Goal: Book appointment/travel/reservation

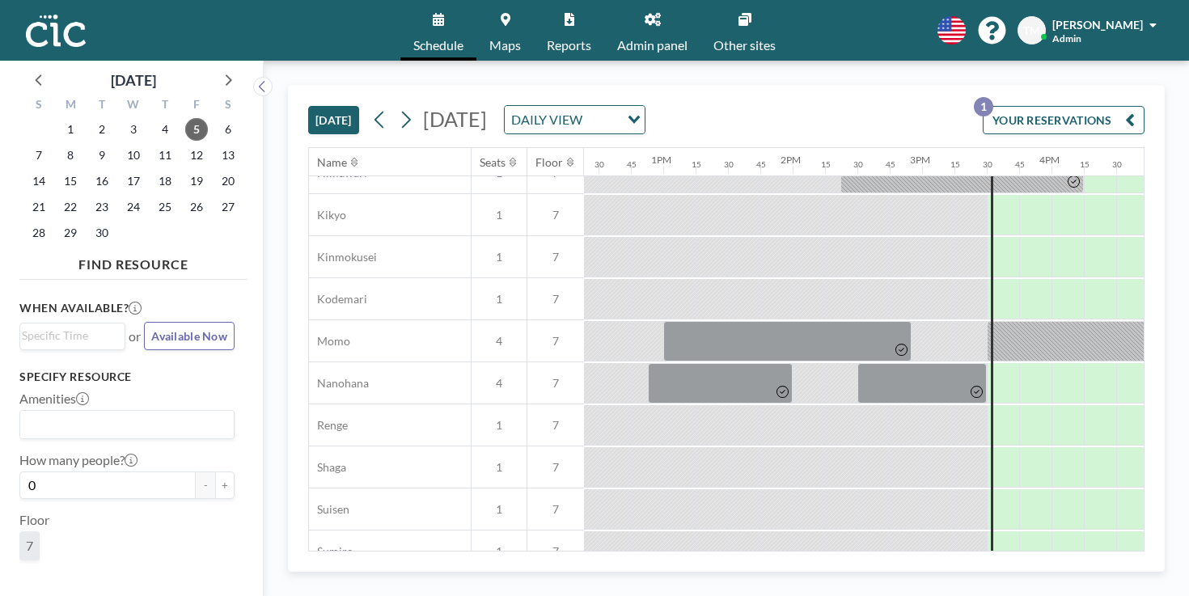
scroll to position [825, 1603]
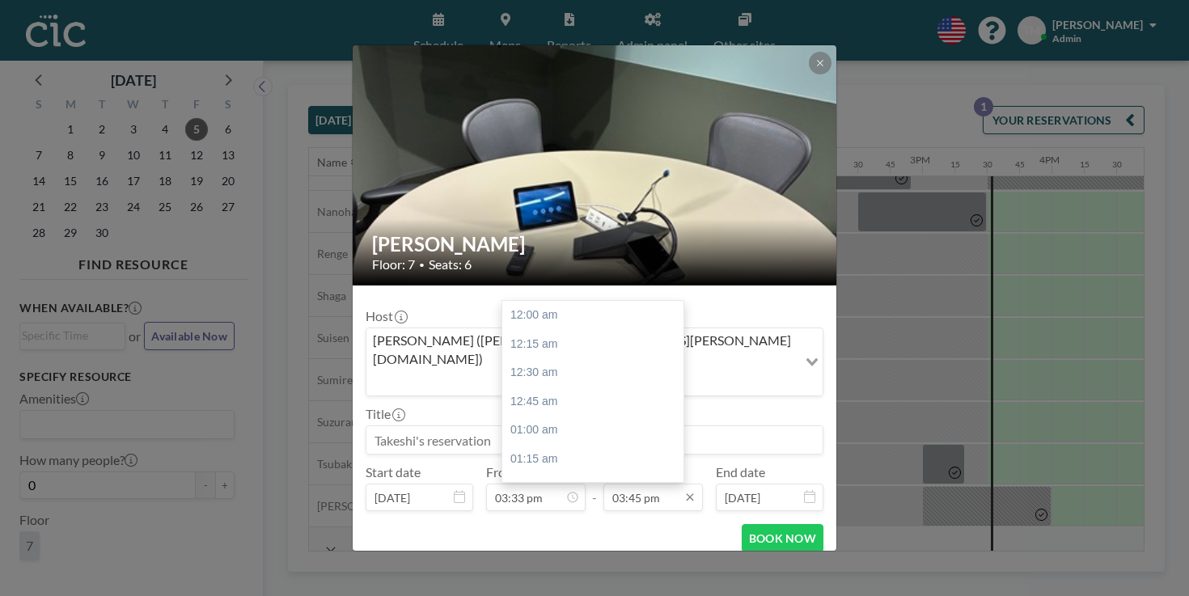
scroll to position [1626, 0]
click at [562, 517] on div "04:00 pm" at bounding box center [592, 531] width 181 height 29
type input "04:00 pm"
click at [493, 426] on input at bounding box center [594, 439] width 456 height 27
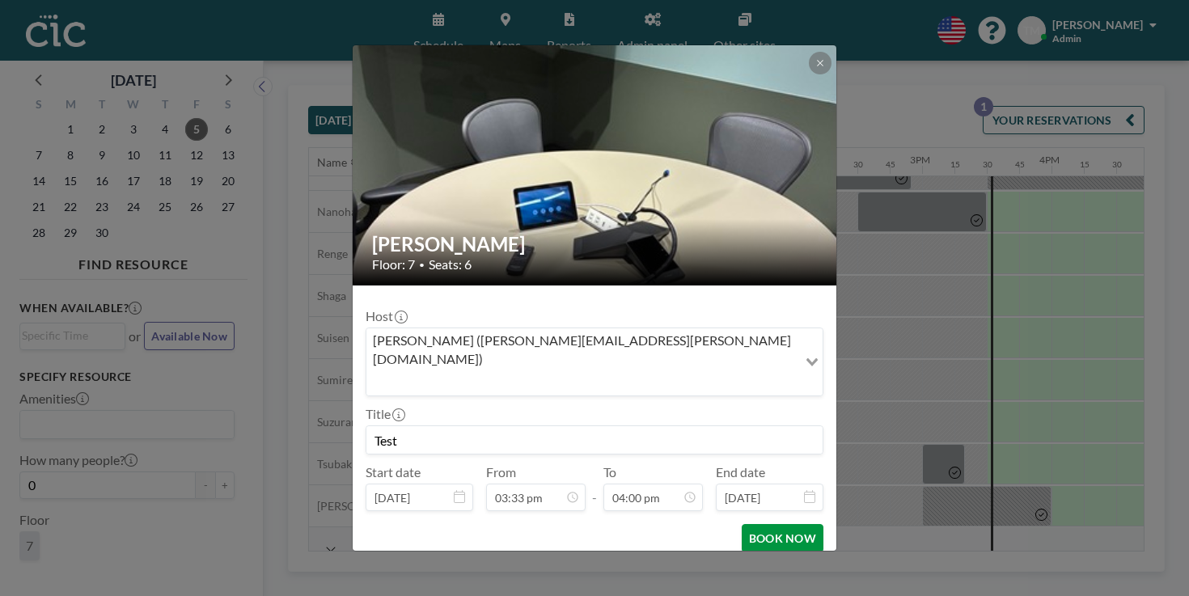
type input "Test"
click at [764, 524] on button "BOOK NOW" at bounding box center [783, 538] width 82 height 28
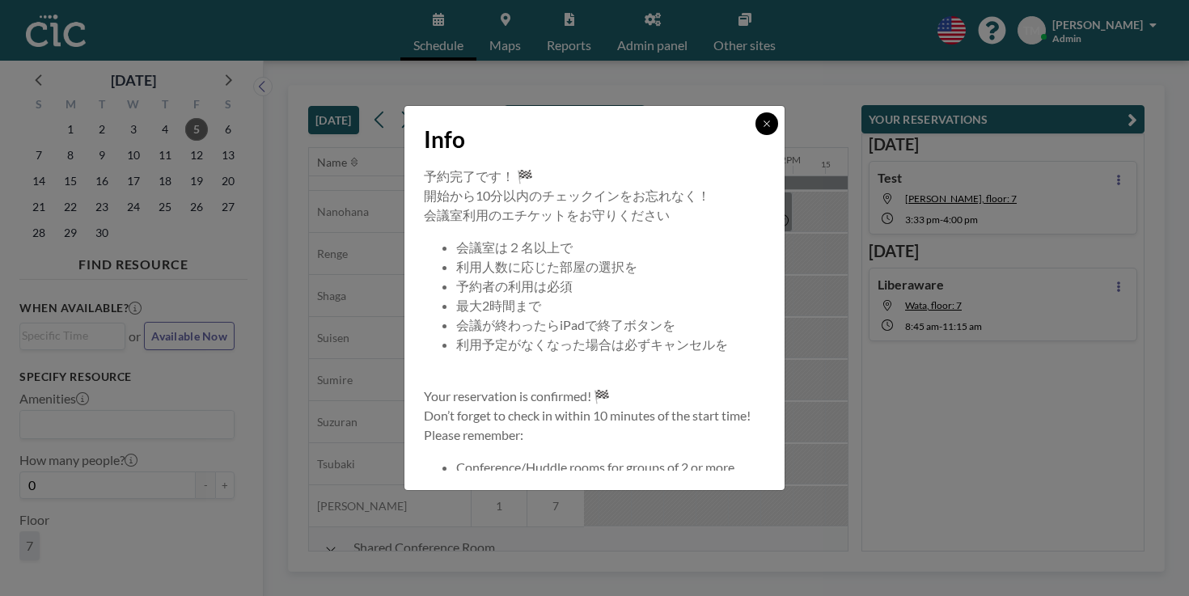
click at [762, 129] on icon at bounding box center [767, 124] width 10 height 10
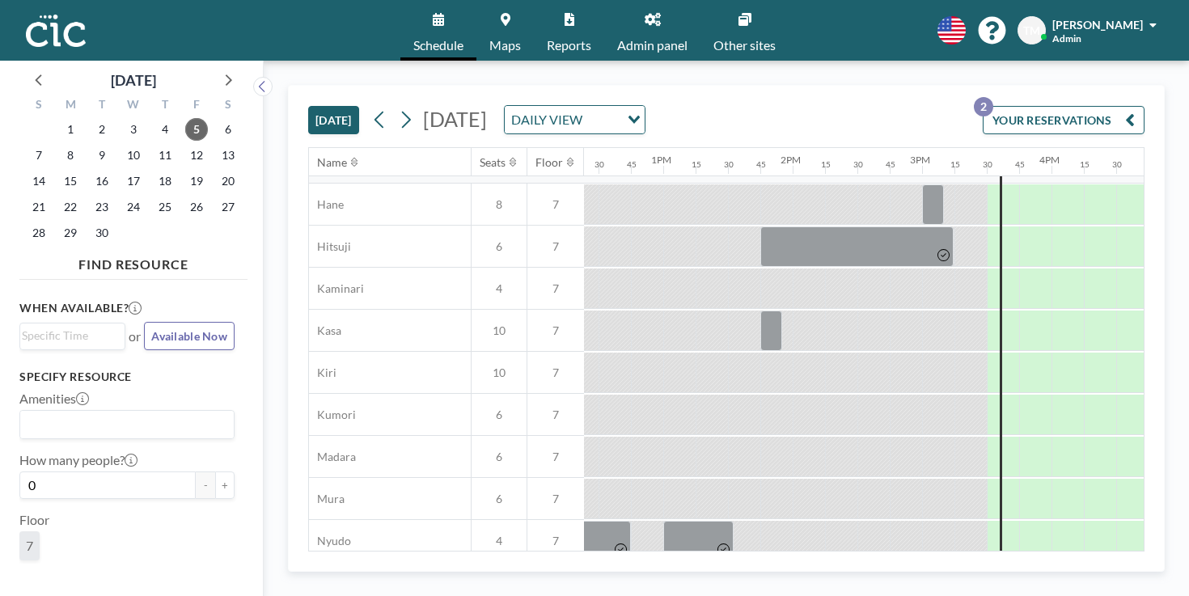
scroll to position [0, 1603]
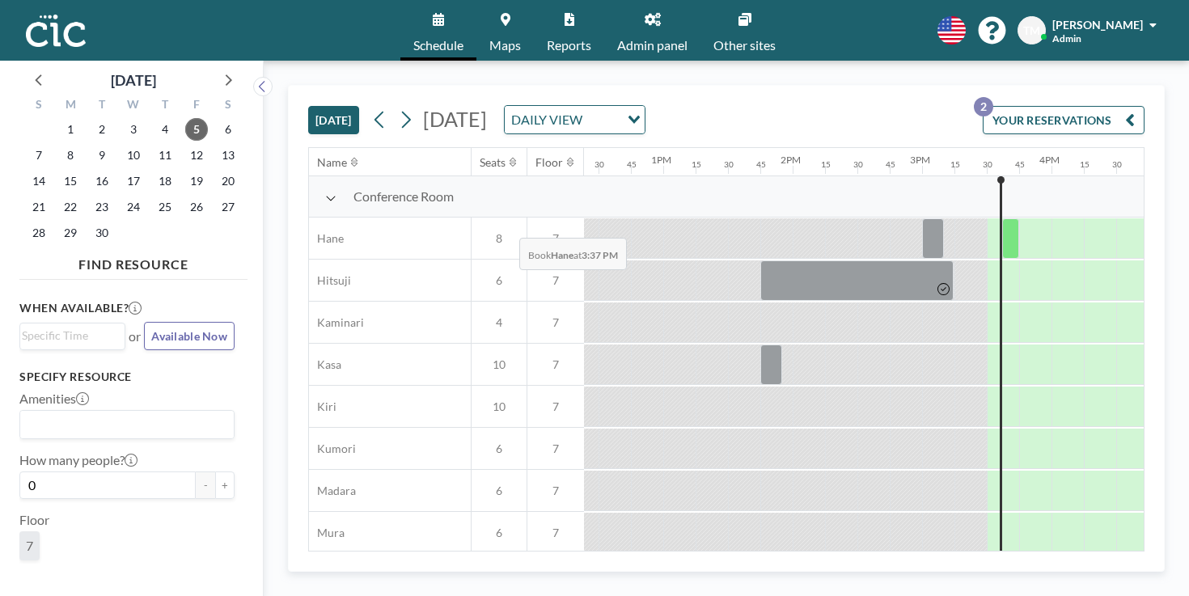
click at [1002, 218] on div at bounding box center [1010, 238] width 17 height 40
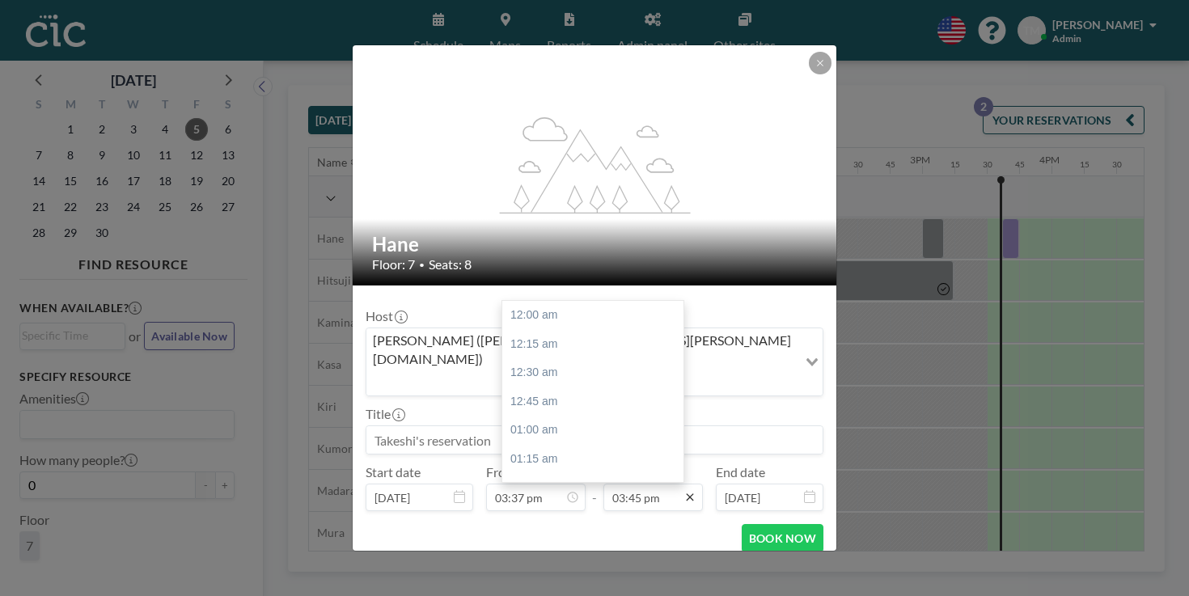
scroll to position [1626, 0]
click at [564, 546] on div "04:15 pm" at bounding box center [592, 560] width 181 height 29
type input "04:15 pm"
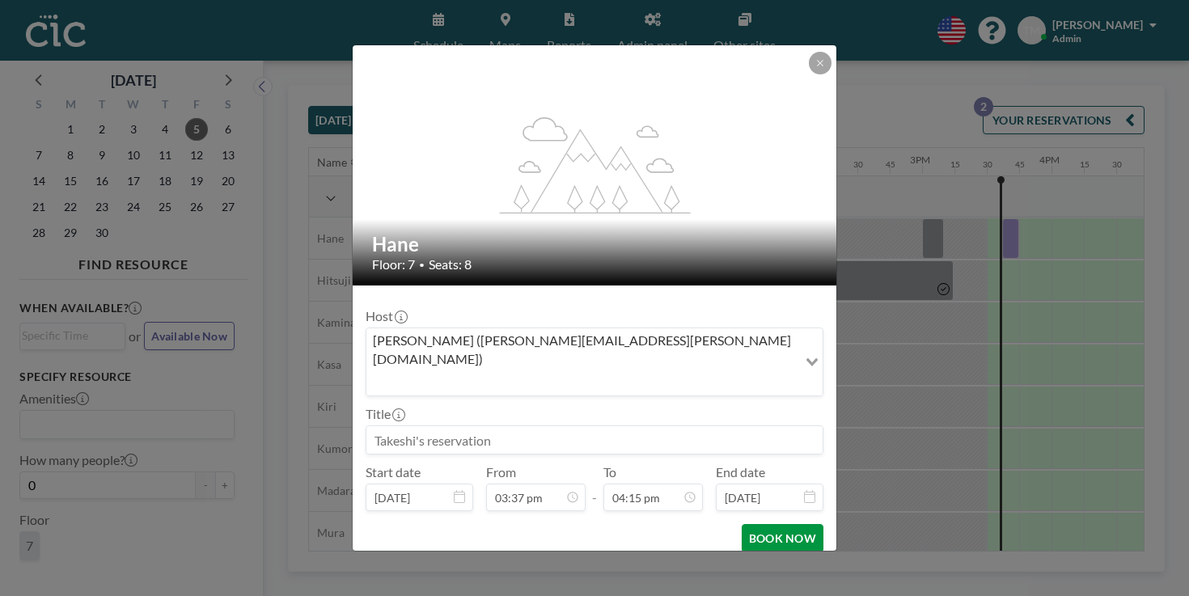
click at [742, 524] on button "BOOK NOW" at bounding box center [783, 538] width 82 height 28
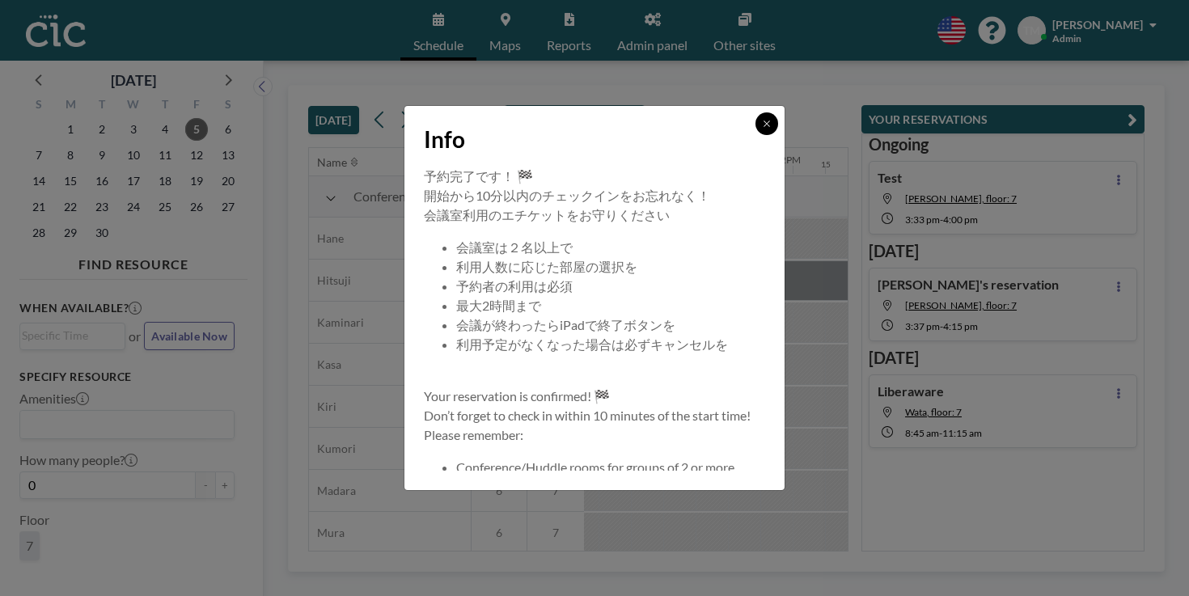
click at [762, 129] on icon at bounding box center [767, 124] width 10 height 10
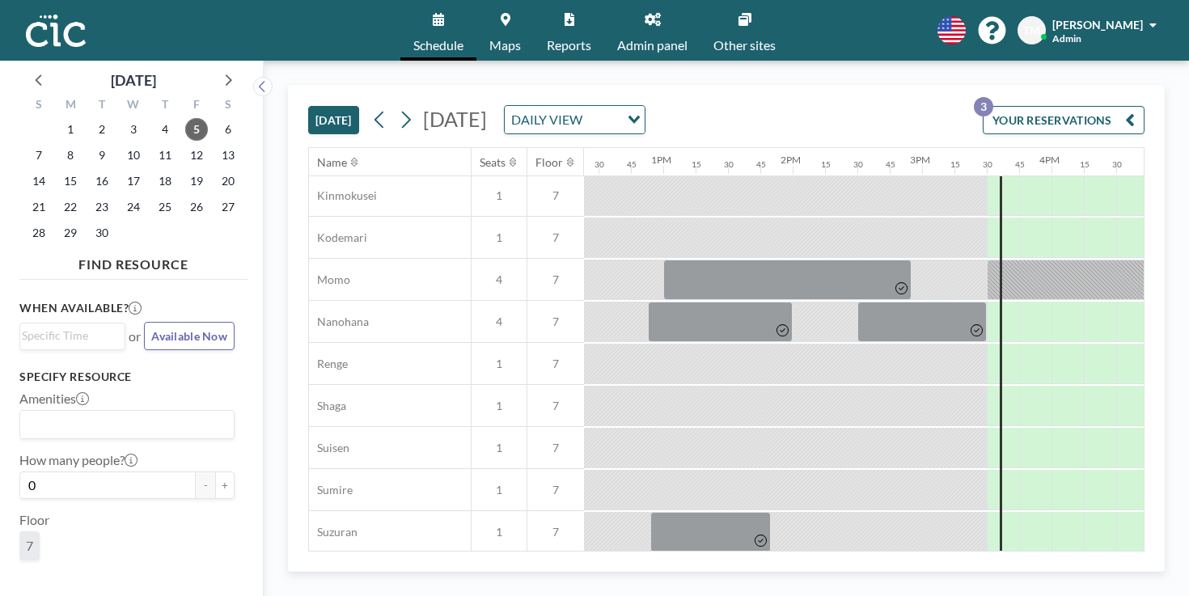
scroll to position [825, 1603]
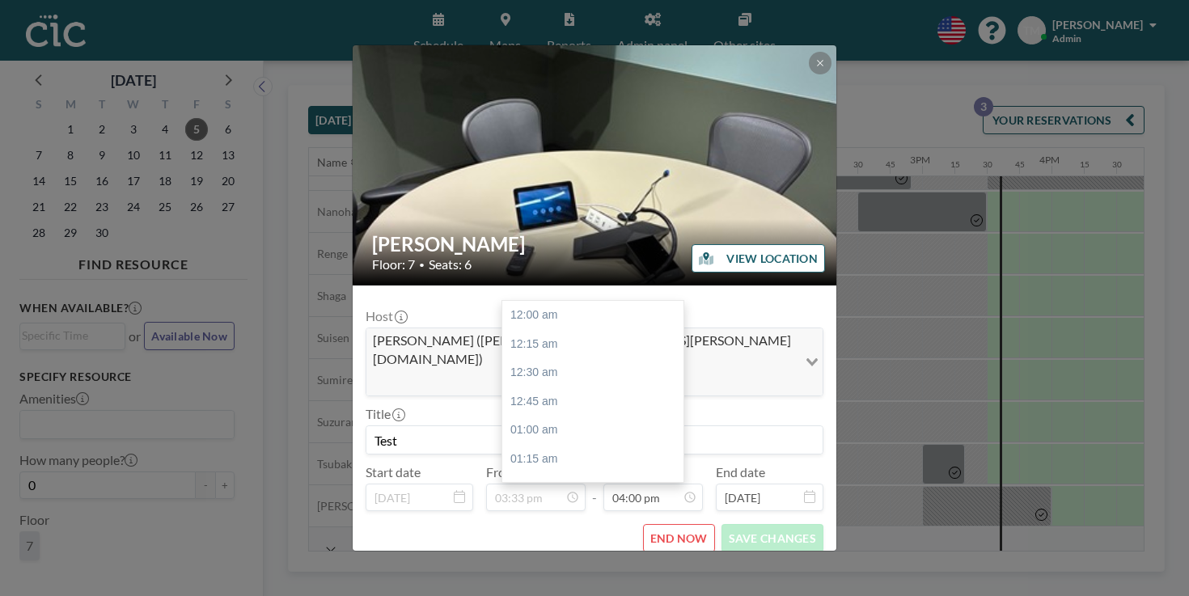
scroll to position [1652, 0]
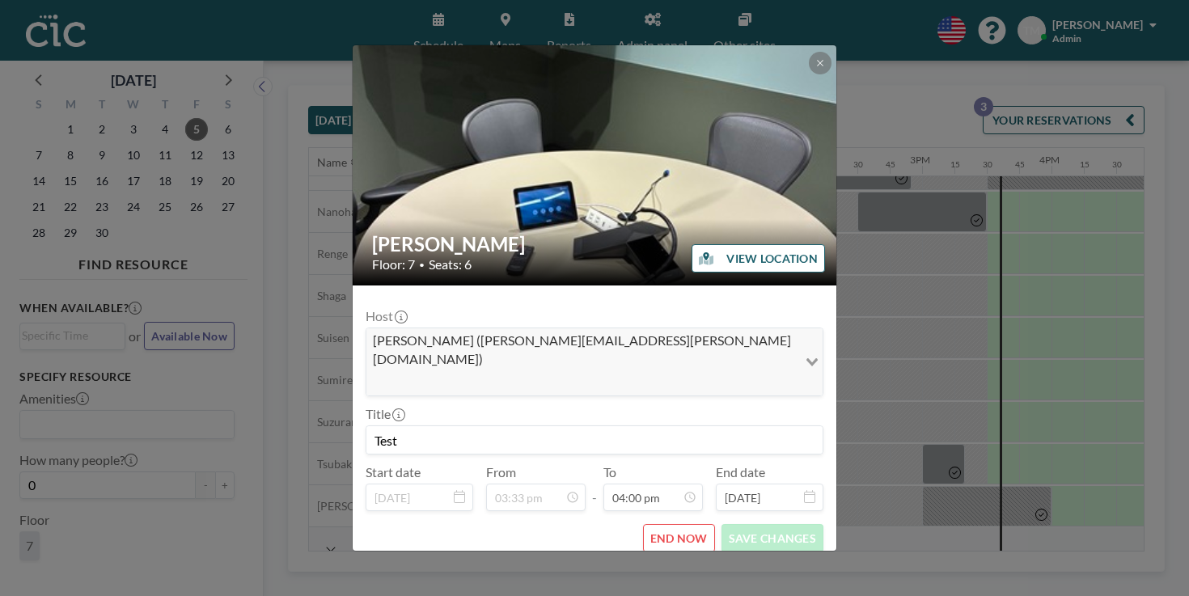
click at [662, 524] on button "END NOW" at bounding box center [679, 538] width 72 height 28
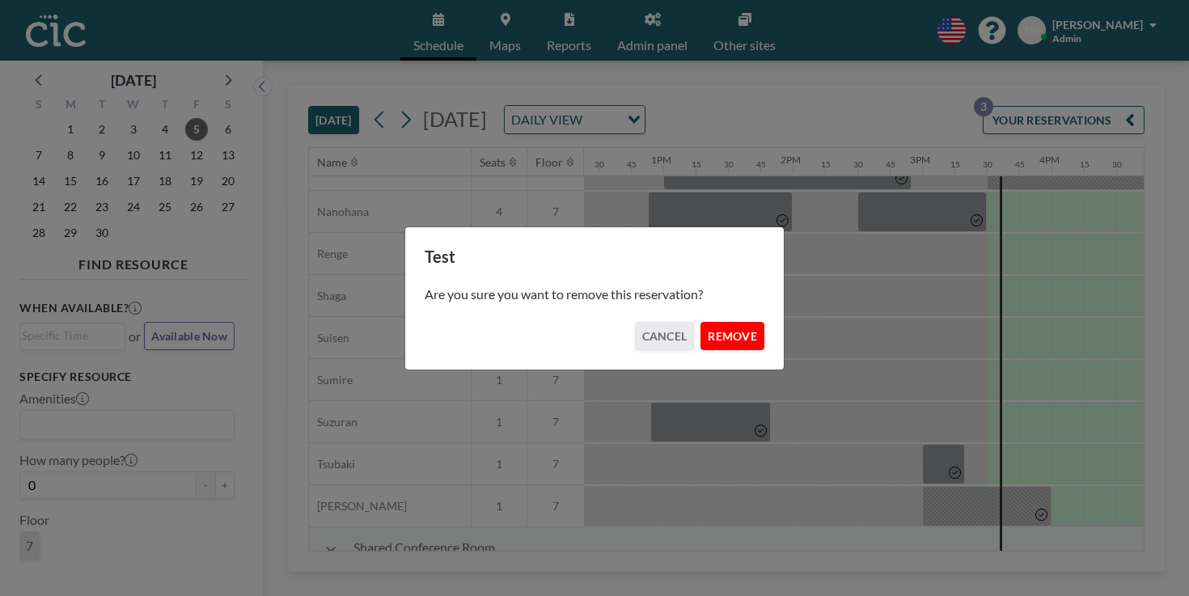
click at [703, 330] on button "REMOVE" at bounding box center [732, 336] width 64 height 28
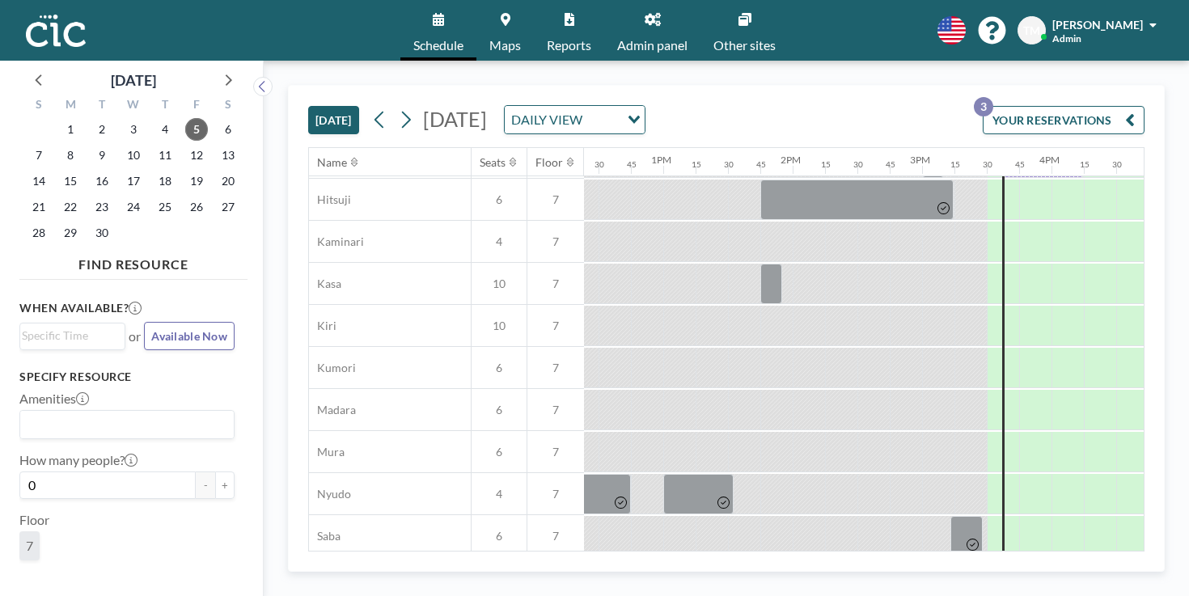
scroll to position [0, 1603]
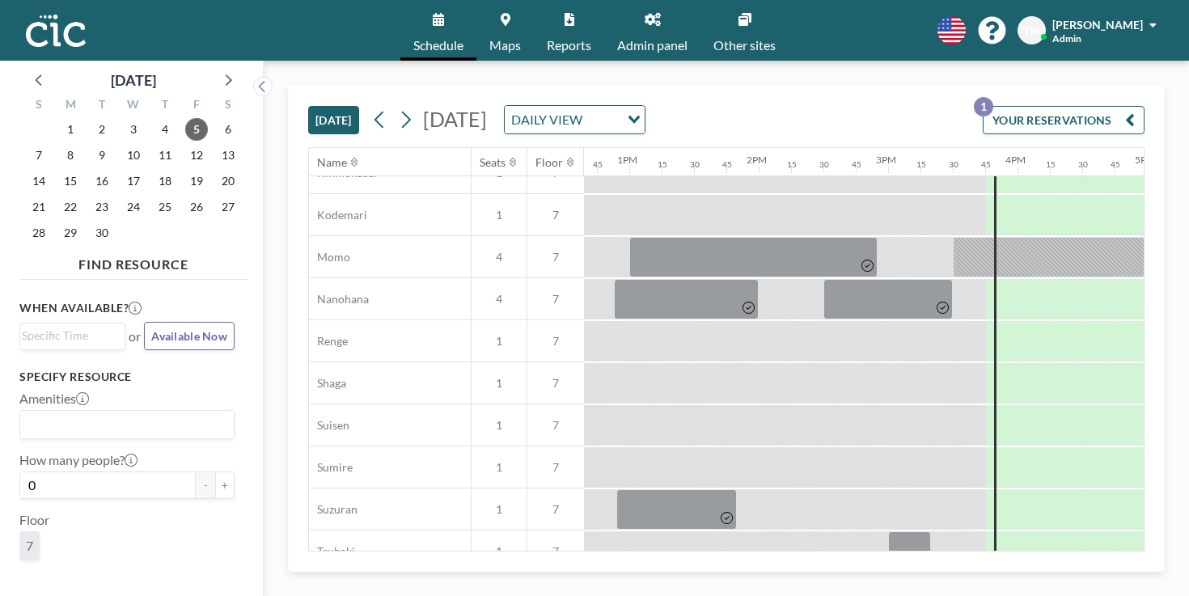
scroll to position [825, 1637]
